Goal: Task Accomplishment & Management: Complete application form

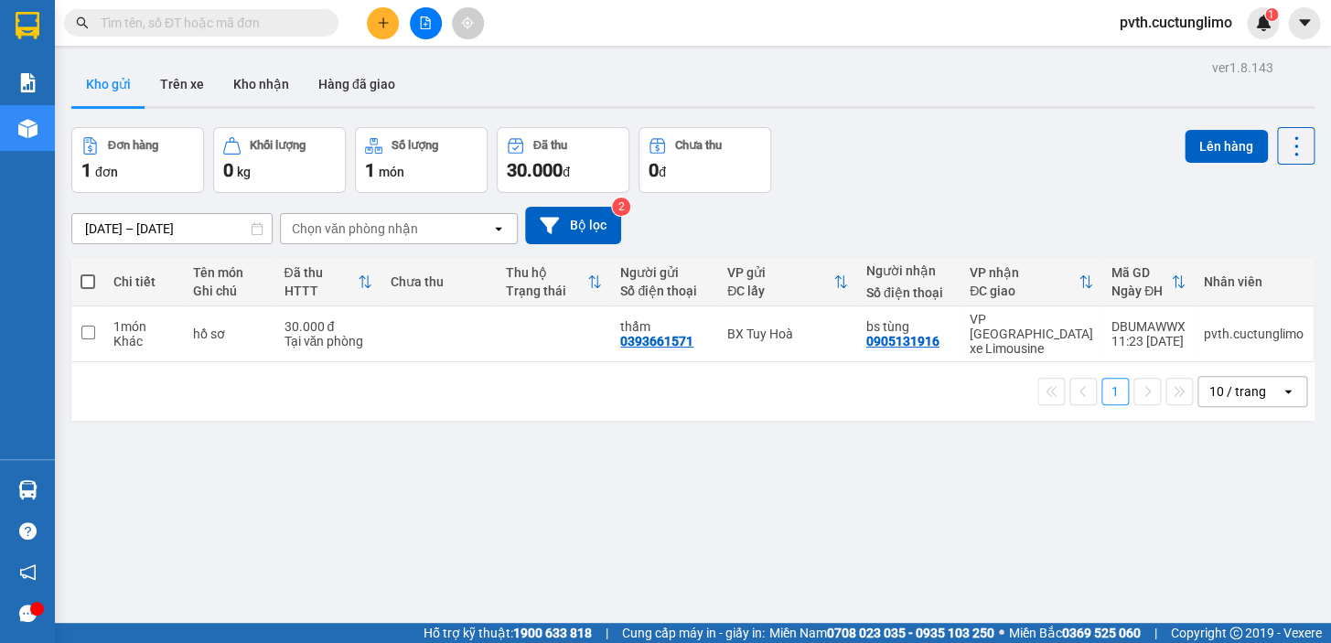
click at [382, 27] on icon "plus" at bounding box center [382, 22] width 1 height 10
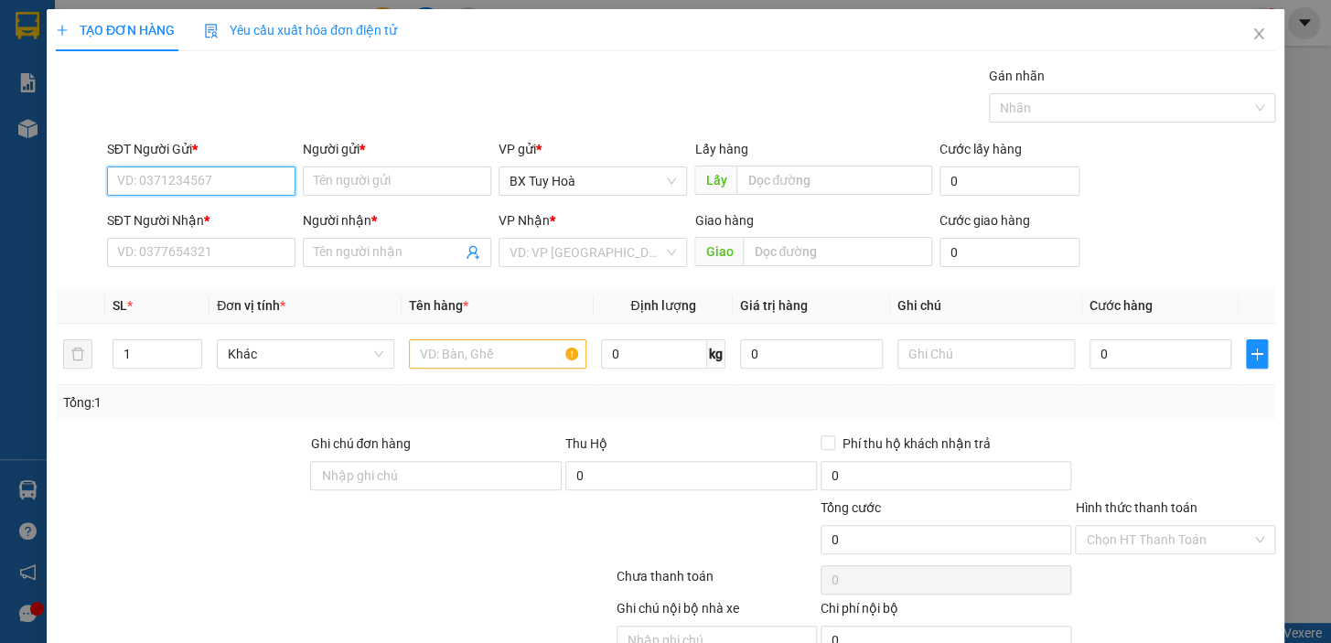
click at [280, 185] on input "SĐT Người Gửi *" at bounding box center [201, 180] width 188 height 29
click at [250, 213] on div "0395782688 - phú" at bounding box center [199, 218] width 165 height 20
type input "0395782688"
type input "phú"
type input "0905727306"
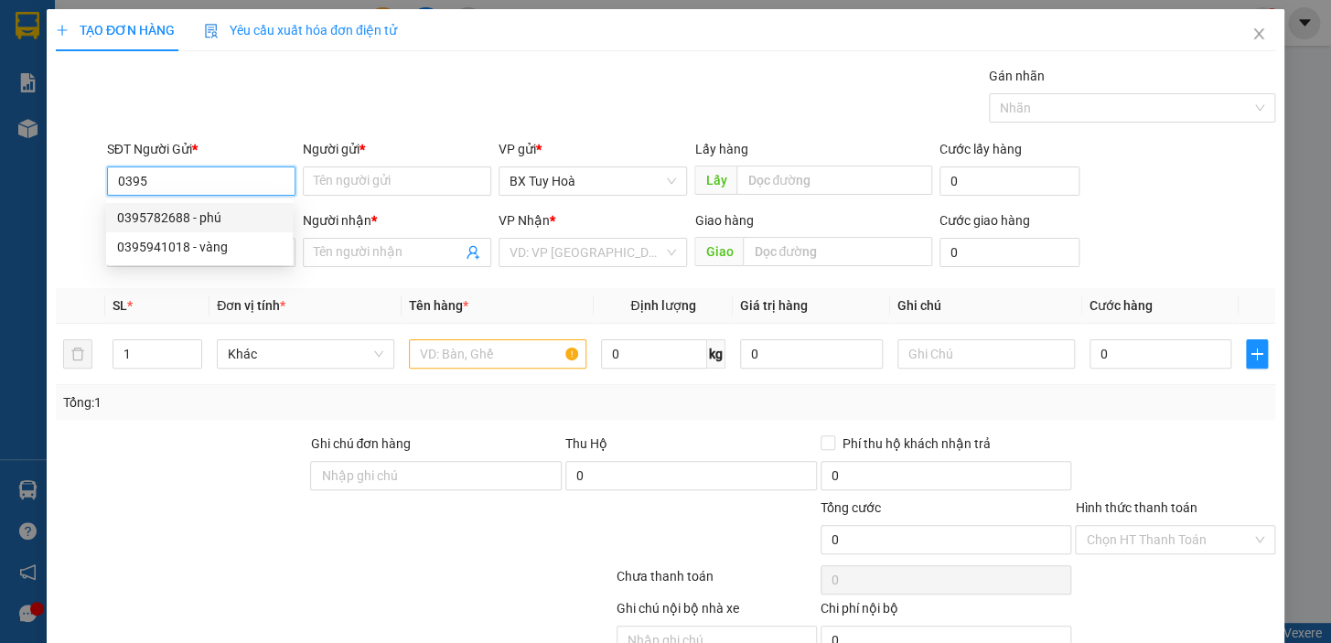
type input "PHÁT"
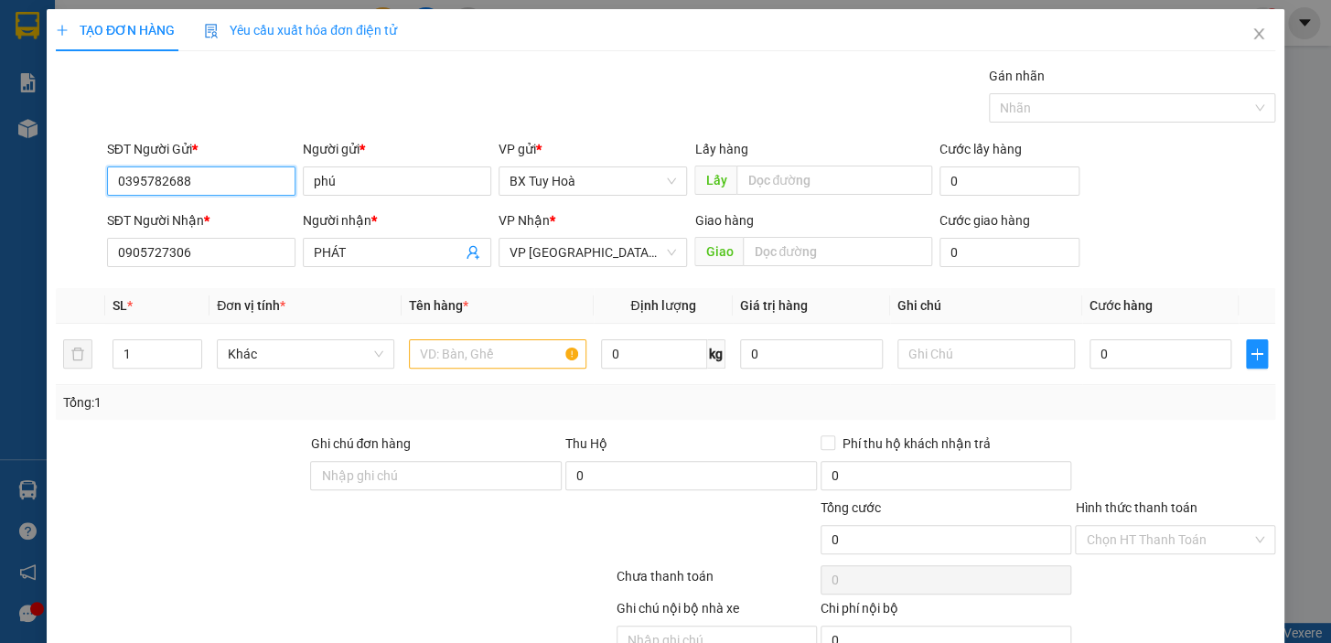
type input "50.000"
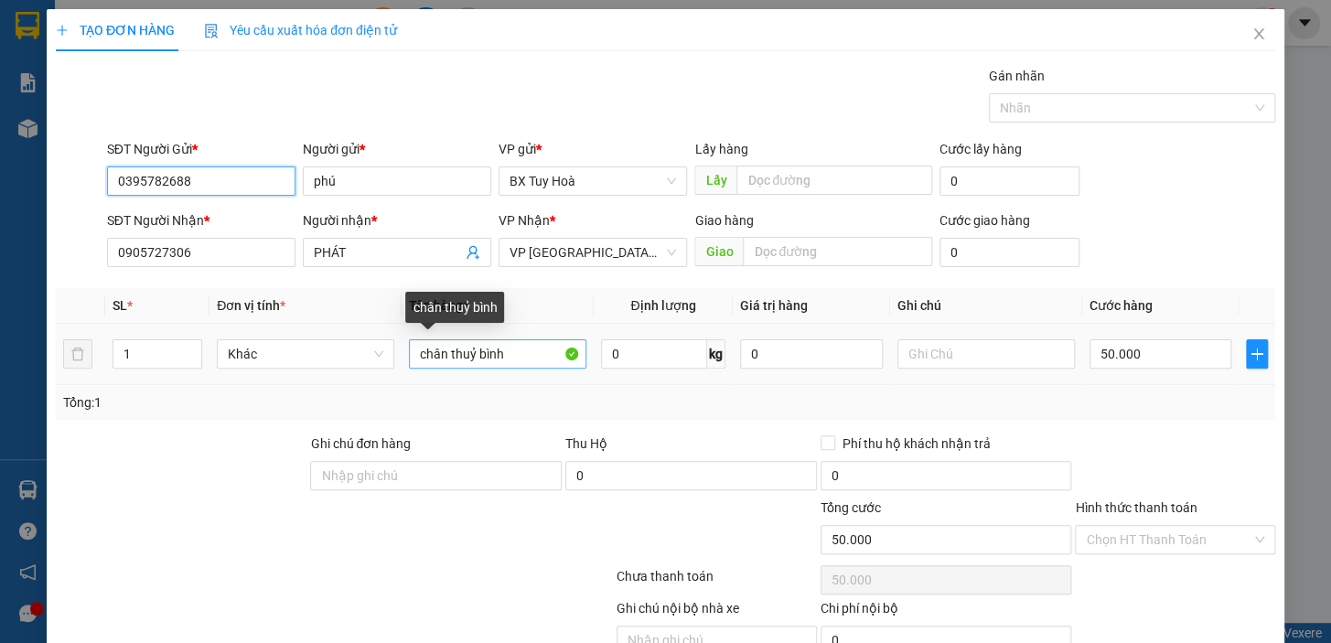
type input "0395782688"
drag, startPoint x: 519, startPoint y: 353, endPoint x: 265, endPoint y: 444, distance: 269.1
click at [265, 444] on div "Transit Pickup Surcharge Ids Transit Deliver Surcharge Ids Transit Deliver Surc…" at bounding box center [665, 382] width 1219 height 632
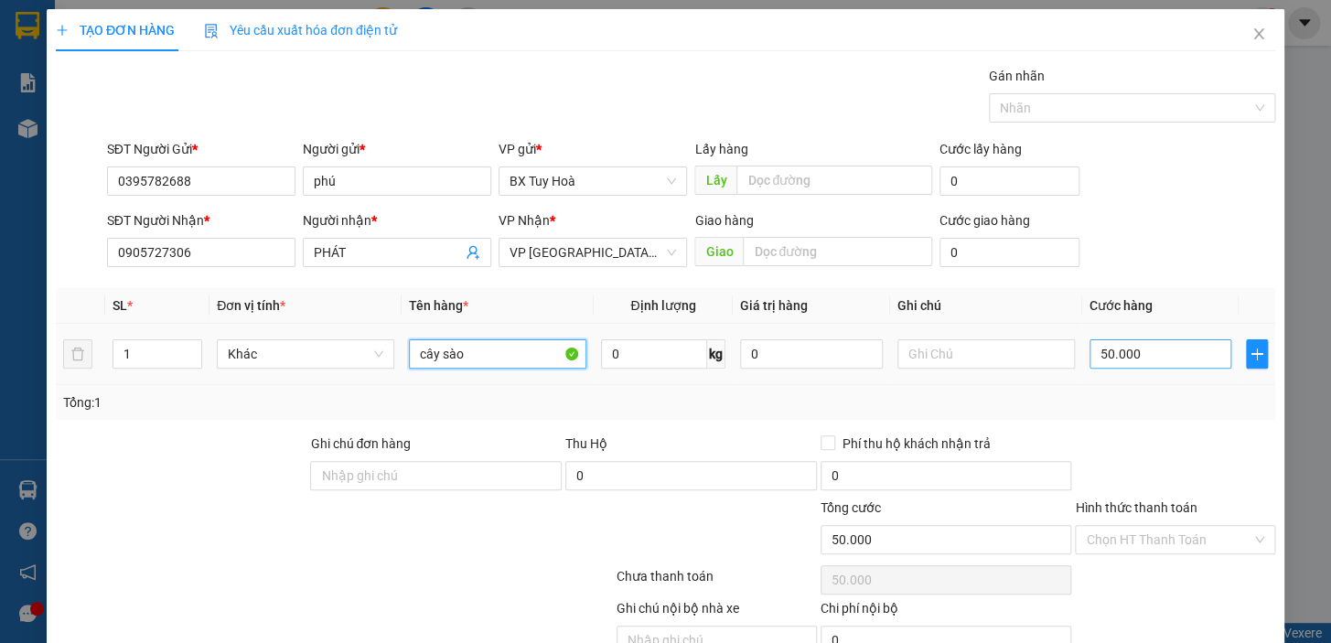
type input "cây sào"
click at [1166, 345] on input "50.000" at bounding box center [1161, 353] width 143 height 29
type input "4"
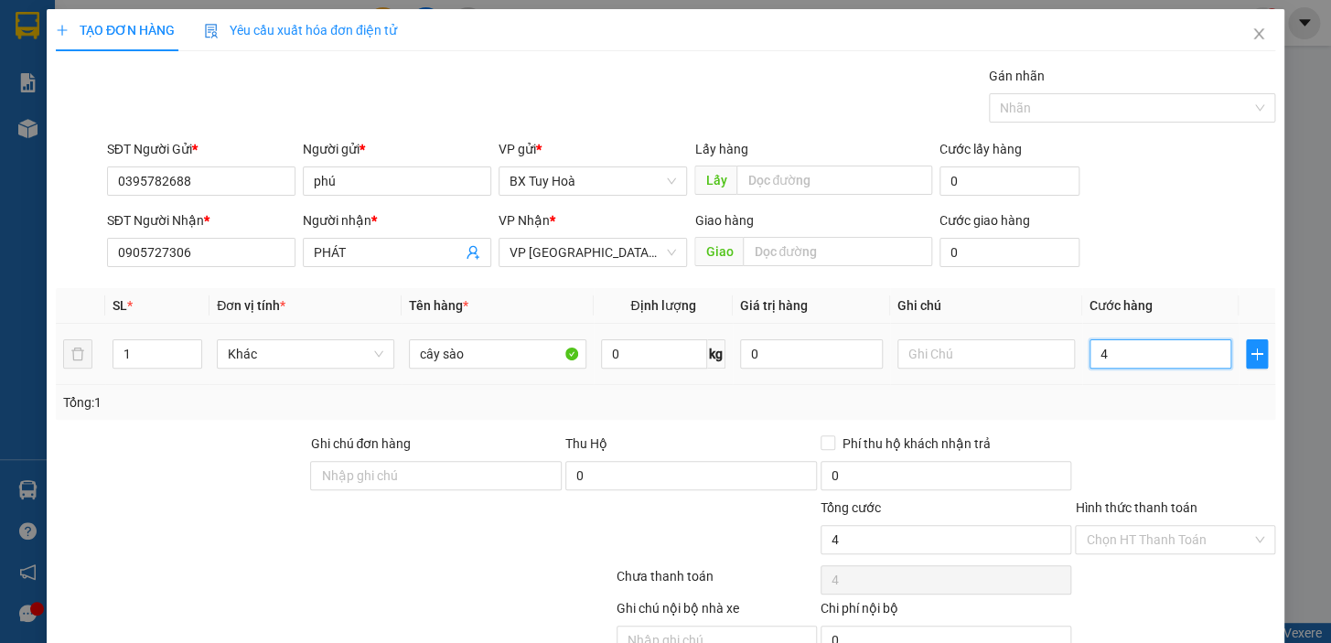
type input "40"
type input "400"
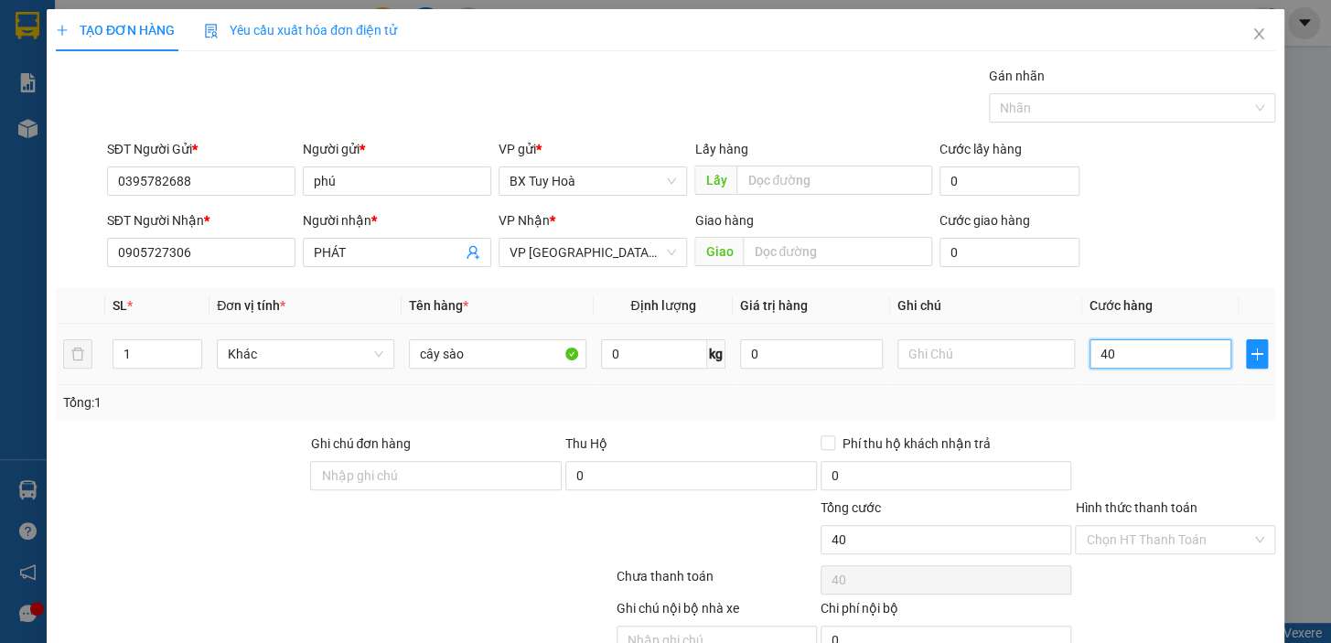
type input "400"
type input "4.000"
type input "40.000"
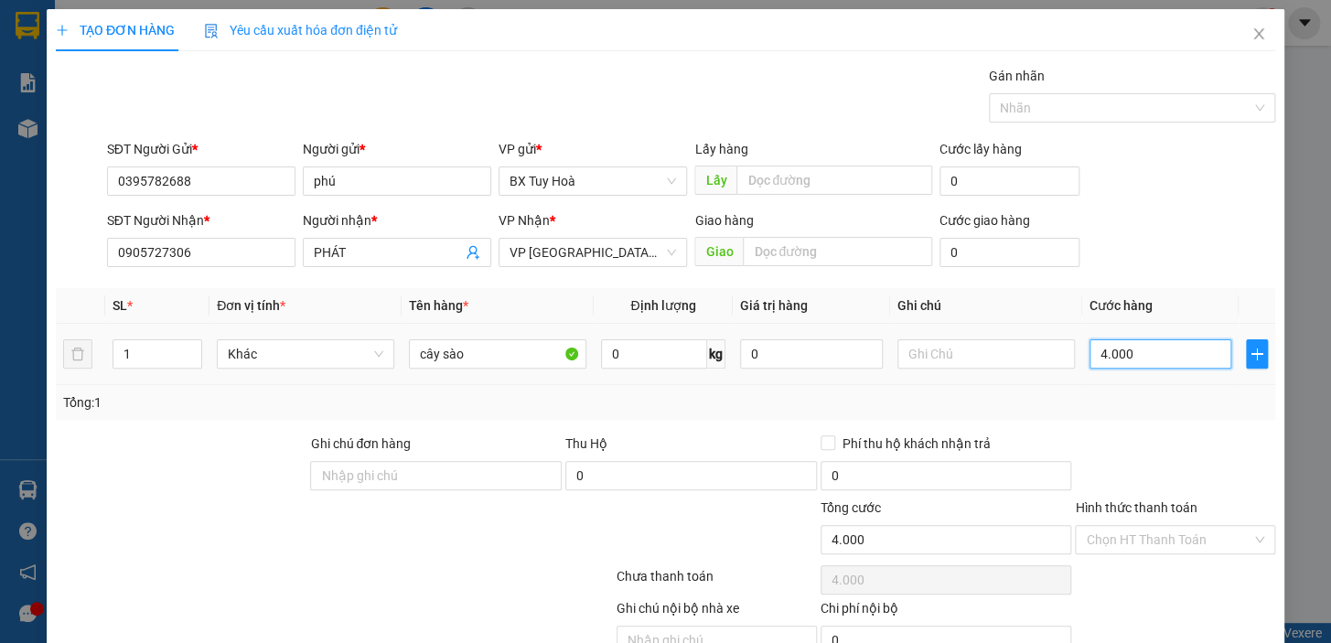
type input "40.000"
click at [1174, 537] on input "Hình thức thanh toán" at bounding box center [1169, 539] width 166 height 27
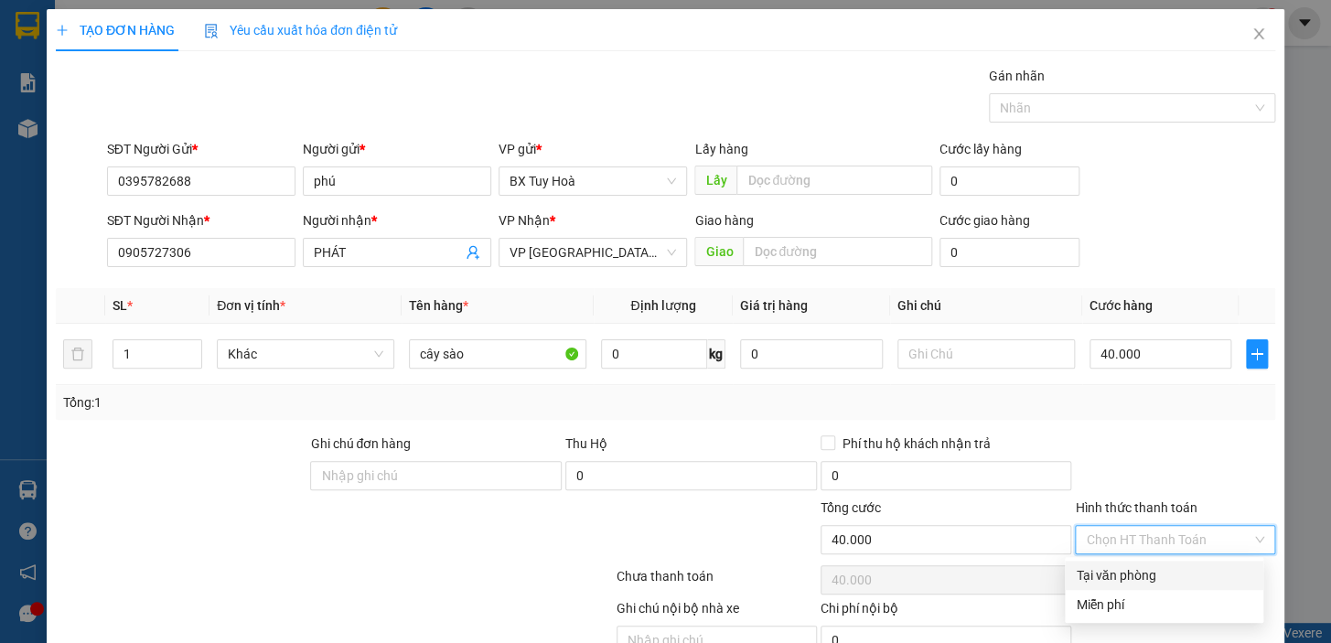
click at [1162, 571] on div "Tại văn phòng" at bounding box center [1164, 575] width 177 height 20
type input "0"
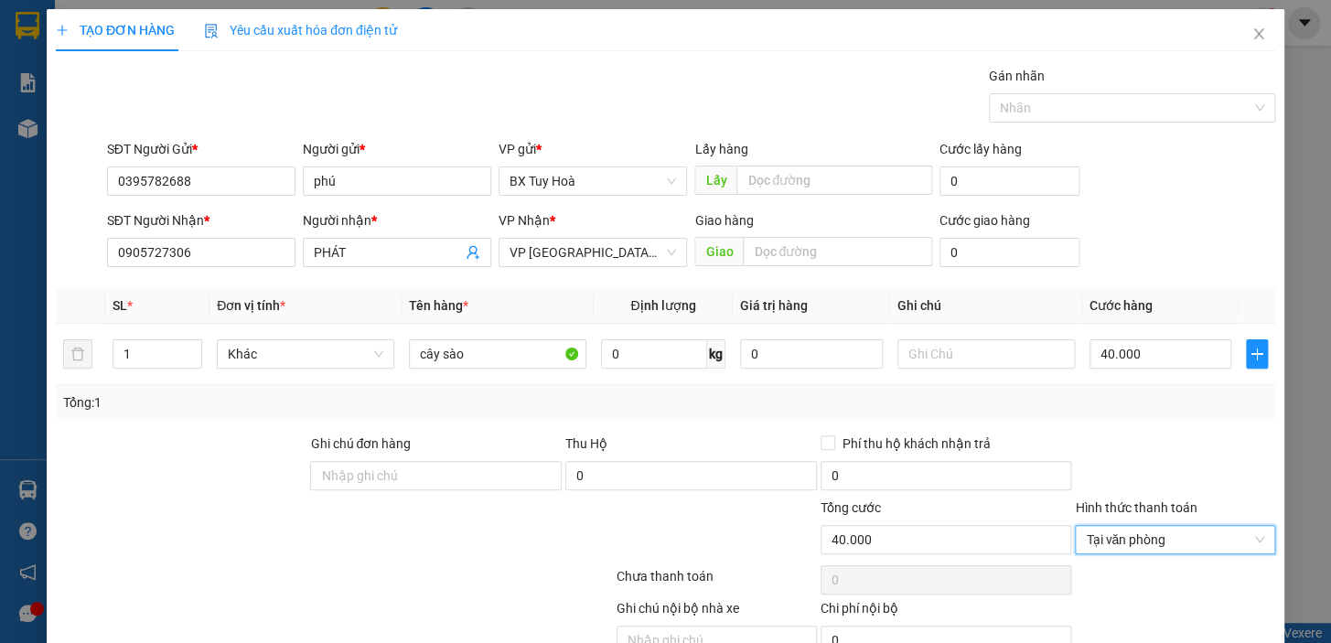
scroll to position [90, 0]
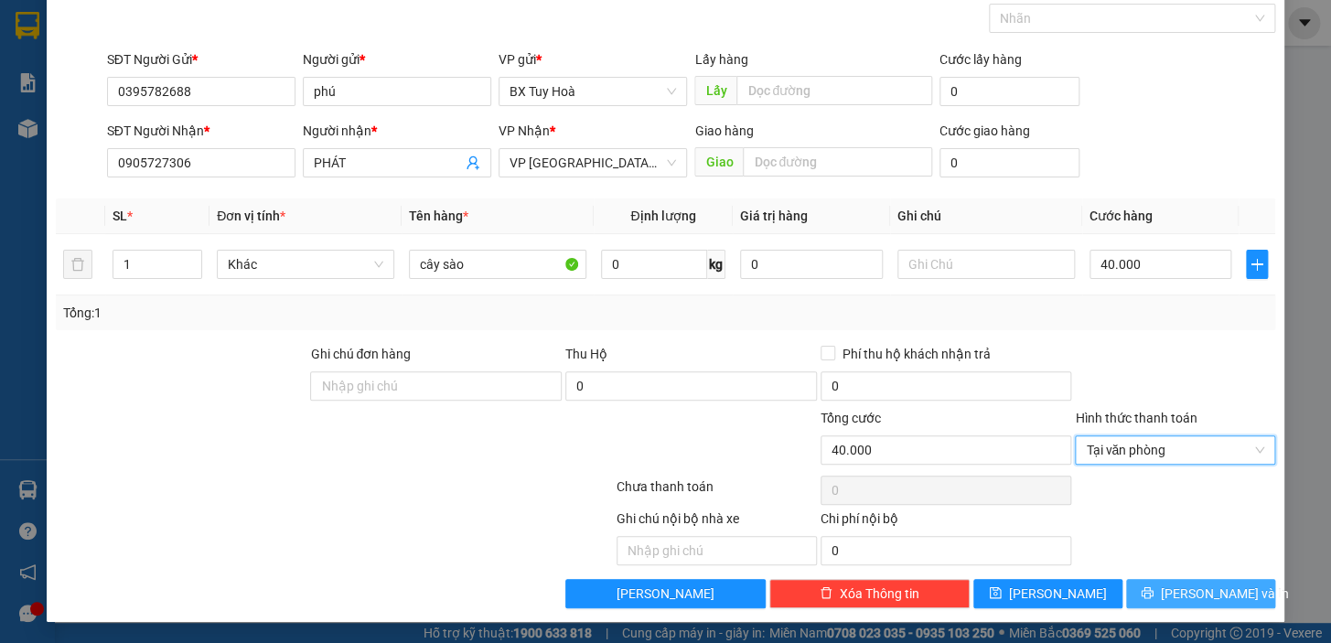
click at [1153, 587] on icon "printer" at bounding box center [1147, 593] width 12 height 12
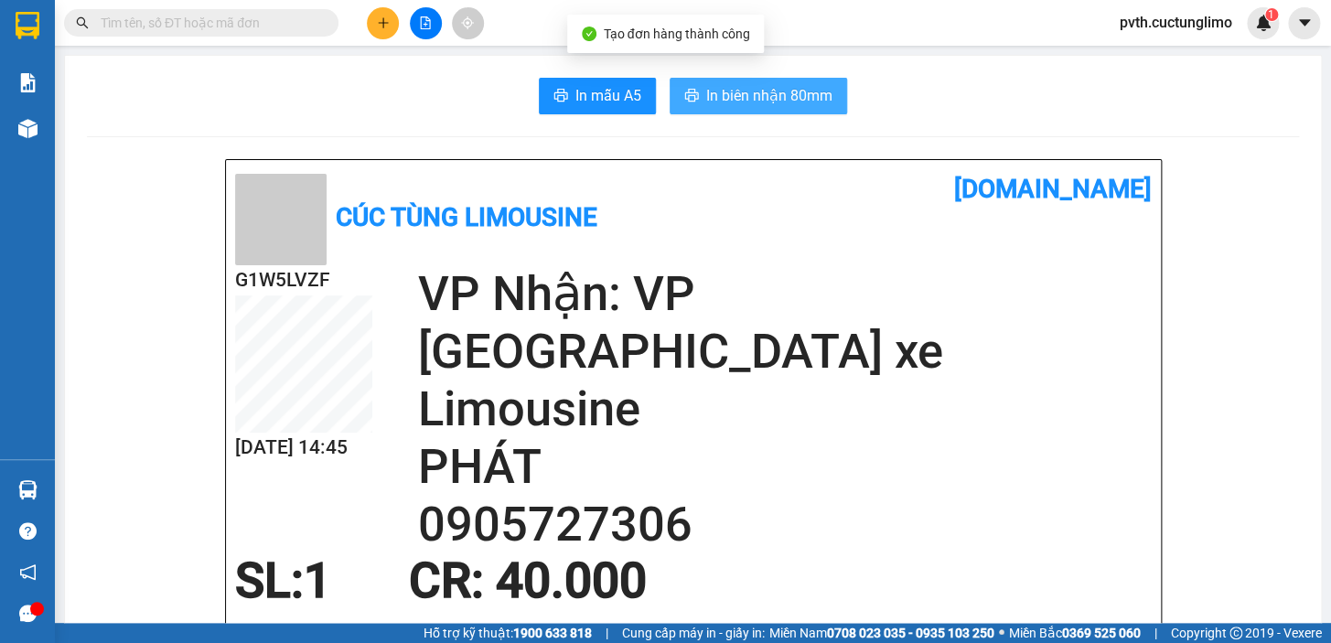
click at [741, 78] on button "In biên nhận 80mm" at bounding box center [758, 96] width 177 height 37
click at [740, 91] on span "In biên nhận 80mm" at bounding box center [769, 95] width 126 height 23
click at [805, 104] on span "In biên nhận 80mm" at bounding box center [769, 95] width 126 height 23
